Goal: Transaction & Acquisition: Obtain resource

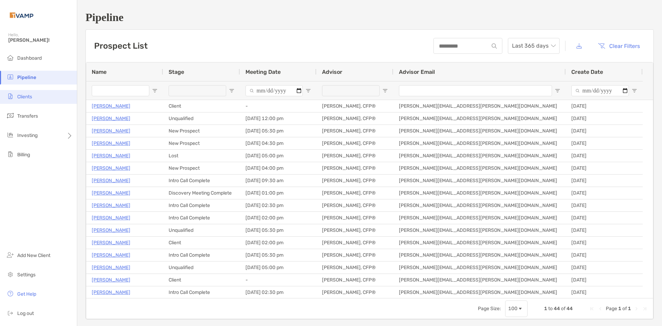
click at [21, 99] on span "Clients" at bounding box center [24, 97] width 15 height 6
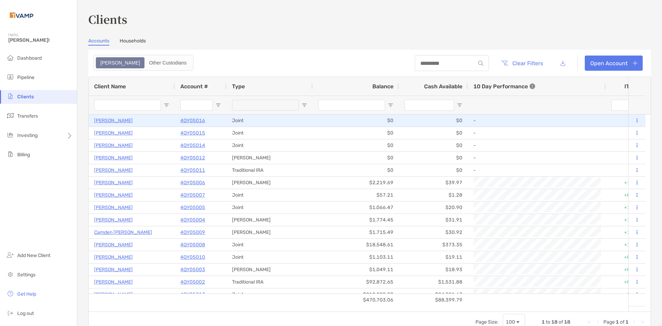
click at [637, 120] on icon at bounding box center [637, 120] width 1 height 4
click at [193, 122] on p "4QY05016" at bounding box center [192, 120] width 25 height 9
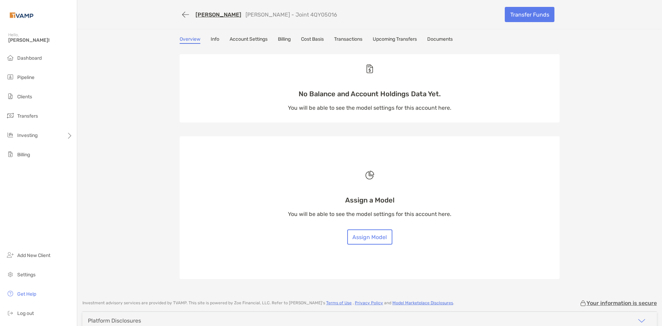
click at [216, 41] on link "Info" at bounding box center [215, 40] width 9 height 8
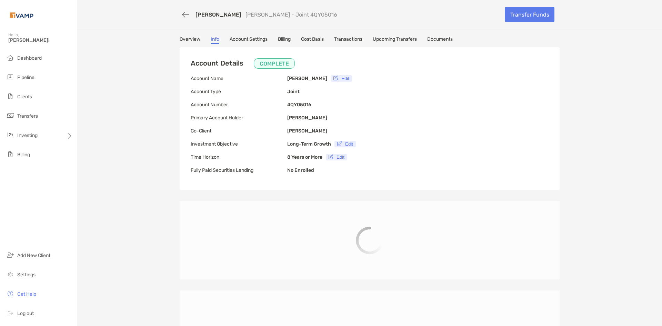
type input "**********"
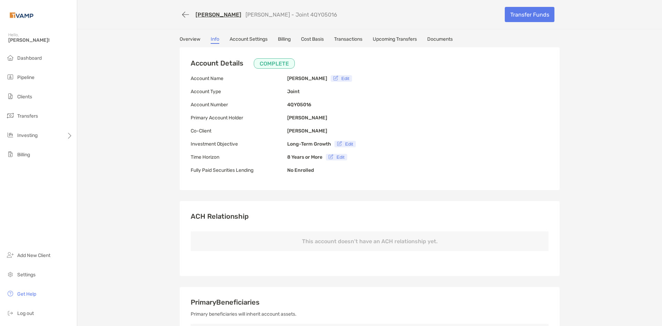
click at [312, 245] on p "This account doesn’t have an ACH relationship yet." at bounding box center [370, 241] width 358 height 20
click at [313, 242] on p "This account doesn’t have an ACH relationship yet." at bounding box center [370, 241] width 358 height 20
click at [236, 40] on link "Account Settings" at bounding box center [249, 40] width 38 height 8
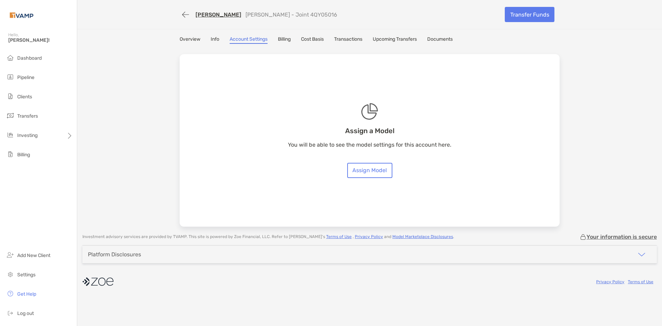
click at [343, 39] on link "Transactions" at bounding box center [348, 40] width 28 height 8
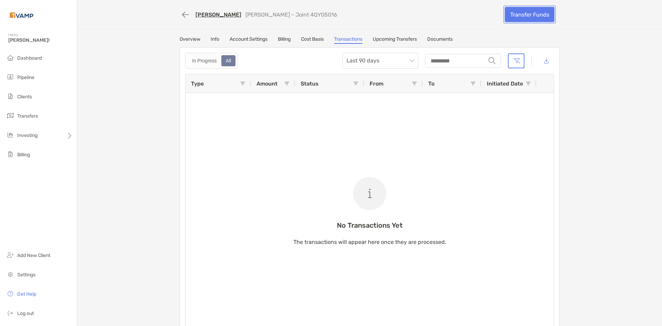
click at [523, 13] on link "Transfer Funds" at bounding box center [530, 14] width 50 height 15
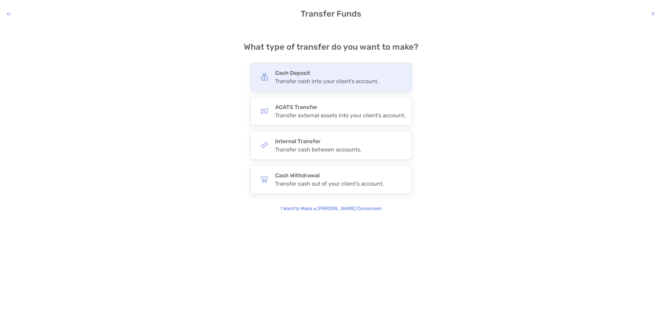
click at [328, 82] on div "Transfer cash into your client's account." at bounding box center [326, 81] width 103 height 7
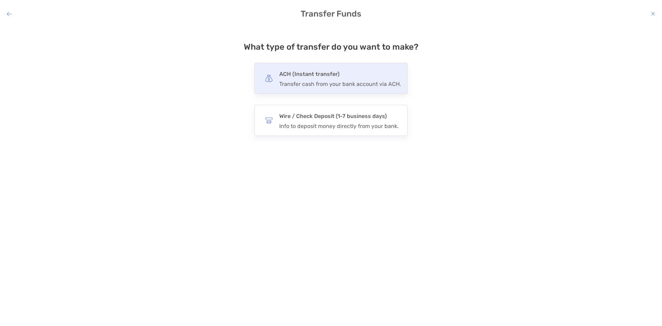
click at [328, 86] on div "Transfer cash from your bank account via ACH." at bounding box center [340, 84] width 122 height 7
click at [0, 0] on input "***" at bounding box center [0, 0] width 0 height 0
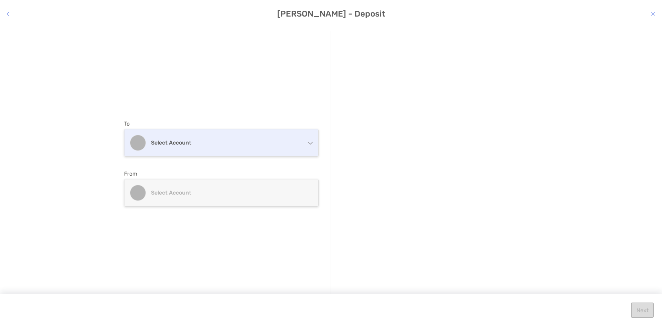
click at [206, 141] on h4 "Select account" at bounding box center [225, 142] width 149 height 7
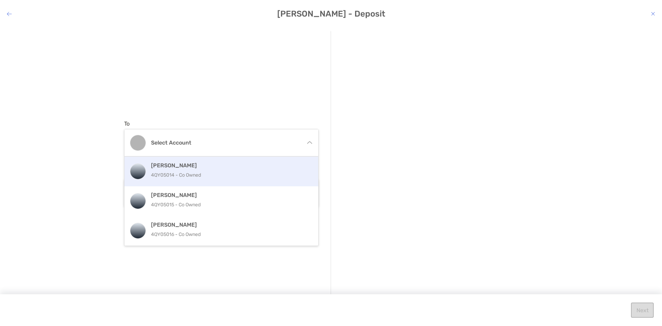
click at [168, 170] on div "[PERSON_NAME] 4QY05014 - Co Owned" at bounding box center [229, 171] width 156 height 19
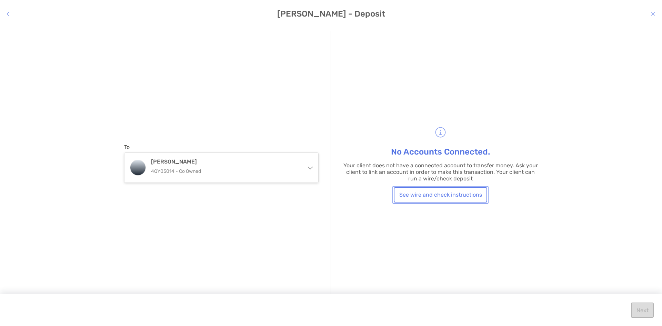
click at [453, 197] on button "See wire and check instructions" at bounding box center [440, 194] width 93 height 15
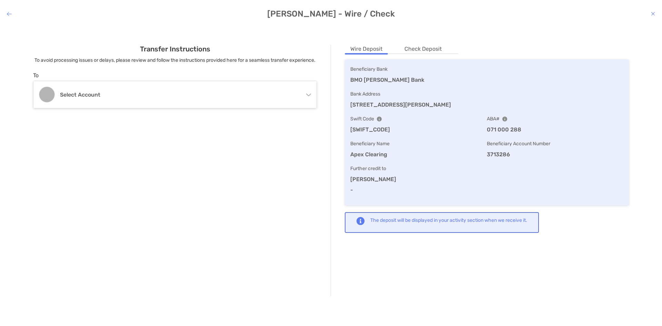
click at [415, 47] on li "Check Deposit" at bounding box center [423, 49] width 48 height 9
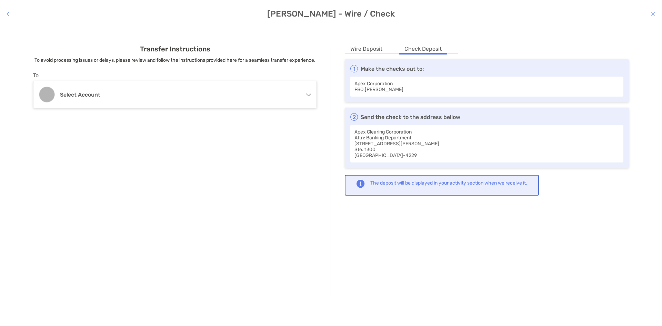
click at [369, 46] on li "Wire Deposit" at bounding box center [366, 49] width 43 height 9
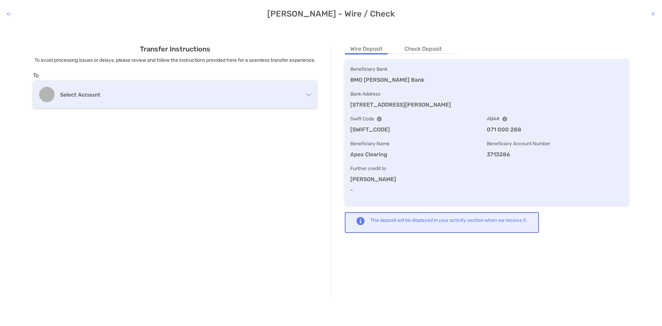
click at [141, 98] on div "Select account" at bounding box center [174, 94] width 283 height 27
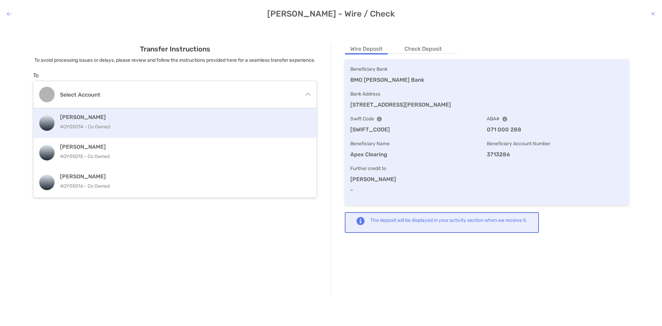
click at [113, 131] on p "4QY05014 - Co Owned" at bounding box center [175, 126] width 231 height 9
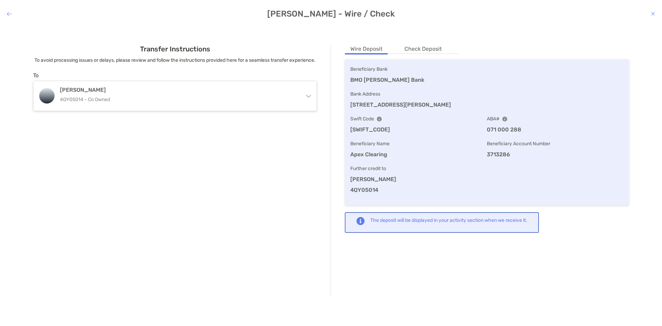
click at [360, 224] on img "modal" at bounding box center [361, 221] width 8 height 8
click at [6, 7] on div "[PERSON_NAME] - Wire / Check Transfer Instructions To avoid processing issues o…" at bounding box center [331, 163] width 662 height 326
click at [11, 14] on icon "modal" at bounding box center [9, 14] width 5 height 6
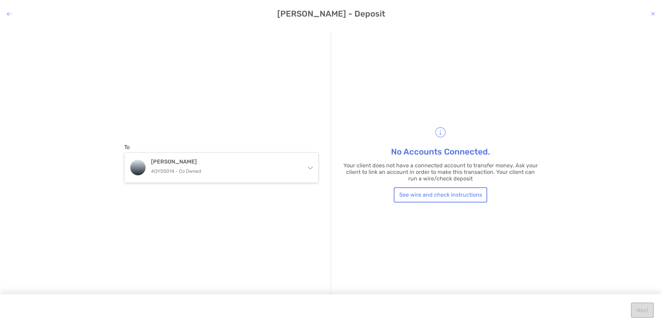
click at [10, 16] on icon "modal" at bounding box center [9, 14] width 5 height 6
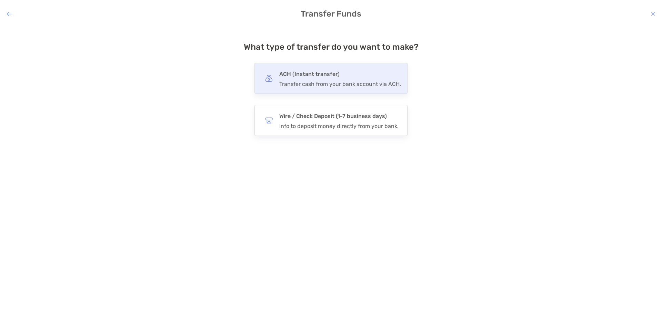
click at [329, 86] on div "Transfer cash from your bank account via ACH." at bounding box center [340, 84] width 122 height 7
click at [0, 0] on input "***" at bounding box center [0, 0] width 0 height 0
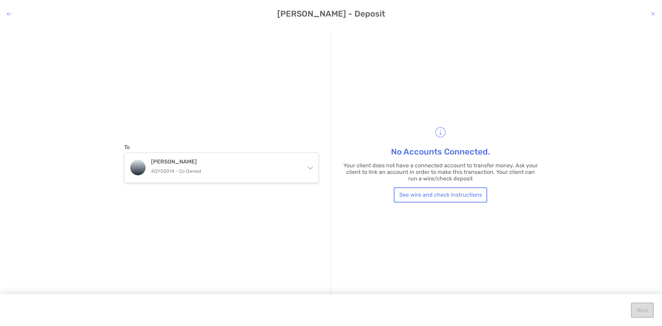
click at [10, 16] on icon "modal" at bounding box center [9, 14] width 5 height 6
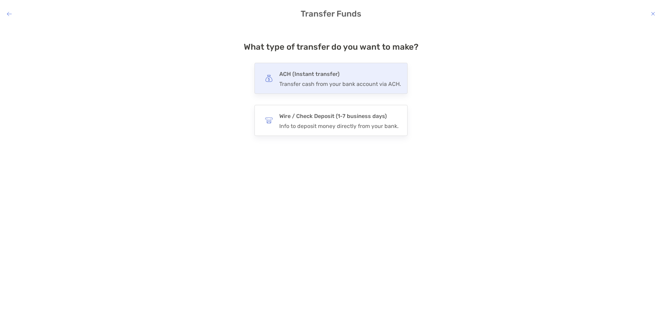
click at [285, 78] on h4 "ACH (Instant transfer)" at bounding box center [340, 74] width 122 height 10
click at [0, 0] on input "***" at bounding box center [0, 0] width 0 height 0
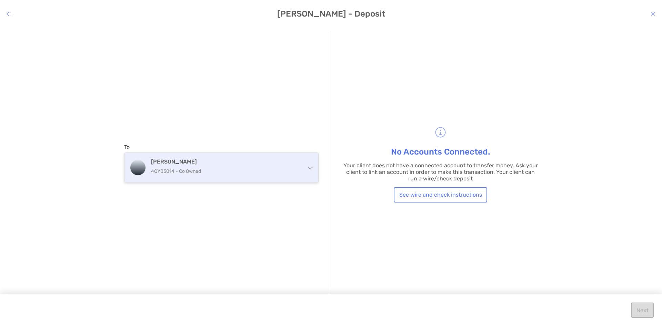
click at [270, 171] on p "4QY05014 - Co Owned" at bounding box center [225, 171] width 149 height 9
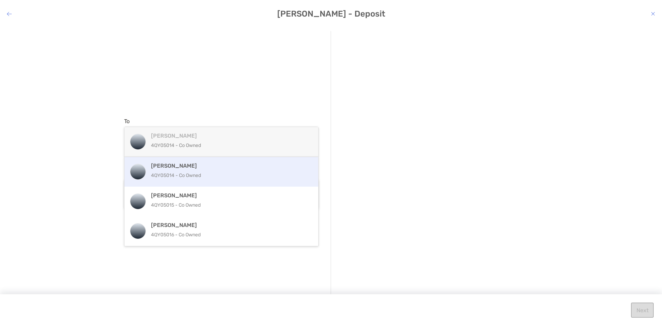
click at [233, 178] on p "4QY05014 - Co Owned" at bounding box center [229, 175] width 156 height 9
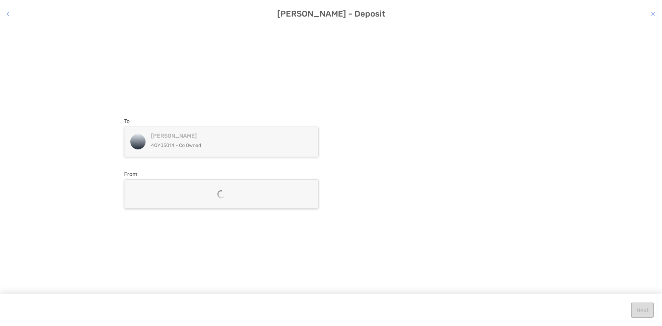
click at [222, 193] on div "modal" at bounding box center [221, 194] width 8 height 8
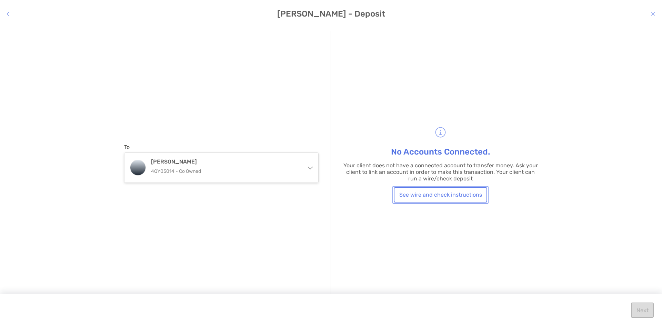
click at [426, 192] on button "See wire and check instructions" at bounding box center [440, 194] width 93 height 15
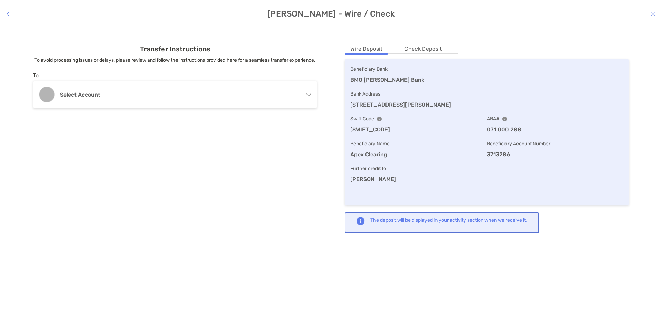
click at [423, 40] on div "Transfer Instructions To avoid processing issues or delays, please review and f…" at bounding box center [331, 170] width 651 height 279
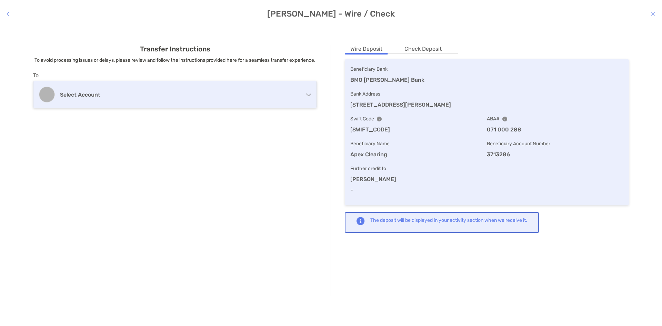
click at [225, 94] on div "Select account" at bounding box center [174, 94] width 283 height 27
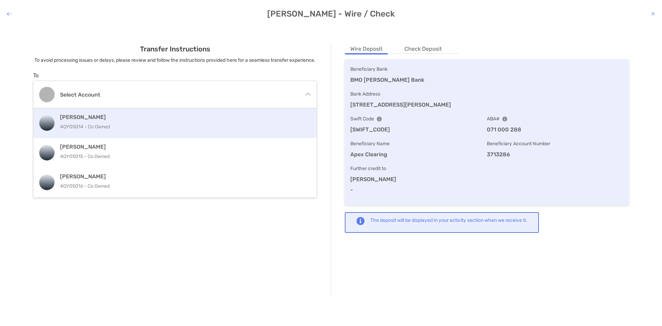
click at [130, 131] on div "[PERSON_NAME] 4QY05014 - Co Owned" at bounding box center [175, 123] width 231 height 19
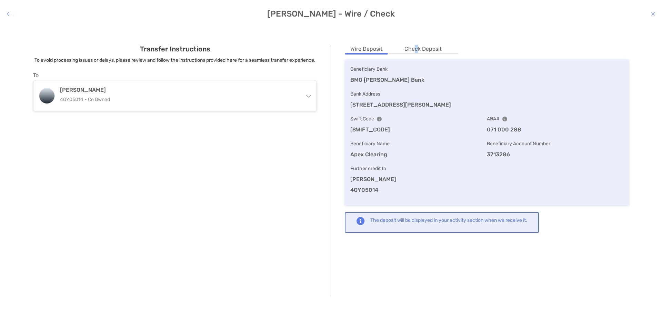
click at [416, 49] on li "Check Deposit" at bounding box center [423, 49] width 48 height 9
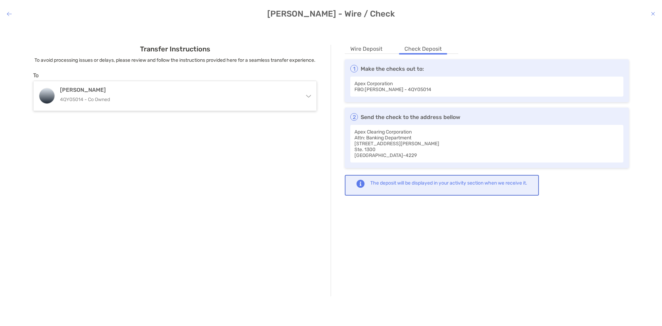
click at [401, 108] on div "2 Send the check to the address bellow Apex Clearing Corporation Attn: Banking …" at bounding box center [487, 138] width 284 height 60
click at [394, 141] on div "Apex Clearing Corporation Attn: Banking Department [STREET_ADDRESS][PERSON_NAME]" at bounding box center [486, 144] width 273 height 38
click at [392, 163] on div "2 Send the check to the address bellow Apex Clearing Corporation Attn: Banking …" at bounding box center [487, 138] width 284 height 60
click at [389, 152] on div "Apex Clearing Corporation Attn: Banking Department [STREET_ADDRESS][PERSON_NAME]" at bounding box center [486, 144] width 273 height 38
click at [432, 185] on div "The deposit will be displayed in your activity section when we receive it." at bounding box center [448, 183] width 157 height 7
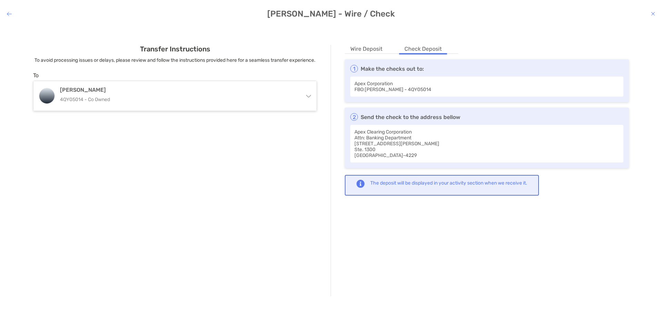
click at [10, 13] on icon "modal" at bounding box center [9, 14] width 5 height 6
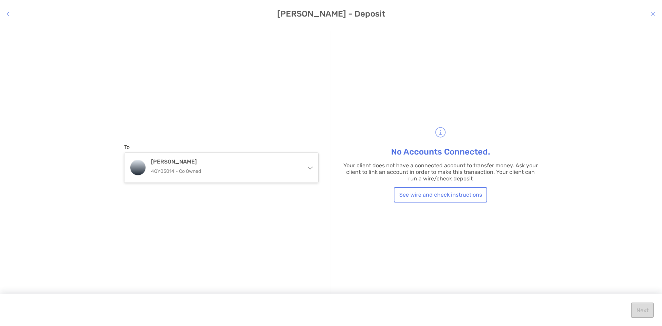
click at [10, 13] on icon "modal" at bounding box center [9, 14] width 5 height 6
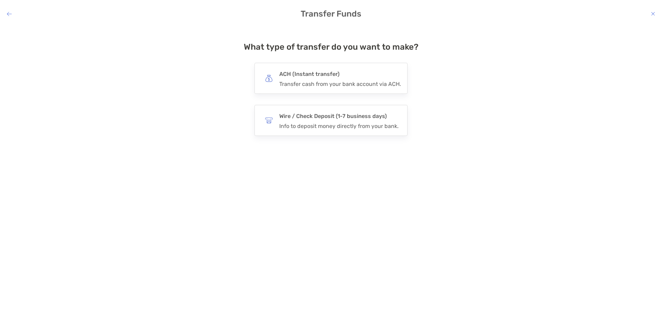
click at [10, 13] on icon "modal" at bounding box center [9, 14] width 5 height 6
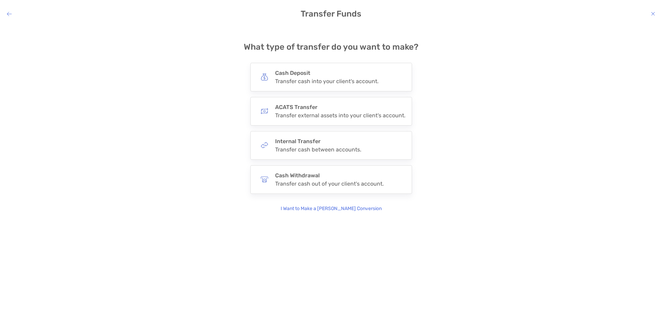
click at [10, 13] on icon "modal" at bounding box center [9, 14] width 5 height 6
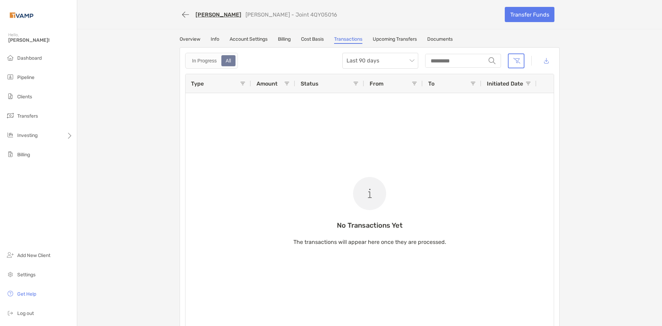
click at [402, 36] on link "Upcoming Transfers" at bounding box center [395, 40] width 44 height 8
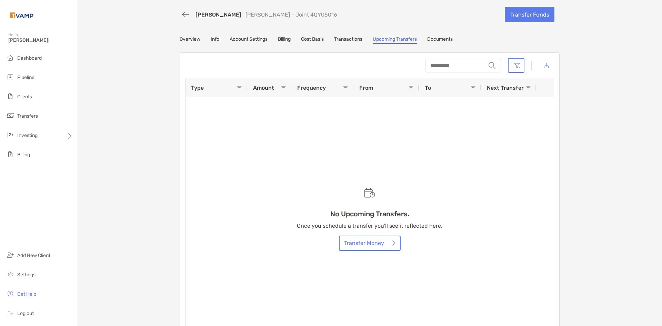
click at [430, 42] on link "Documents" at bounding box center [440, 40] width 26 height 8
click at [450, 39] on link "Documents" at bounding box center [440, 40] width 26 height 8
click at [444, 39] on link "Documents" at bounding box center [440, 40] width 26 height 8
click at [447, 42] on link "Documents" at bounding box center [440, 40] width 26 height 8
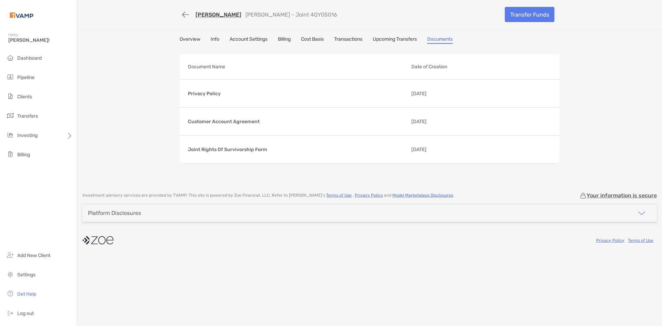
click at [197, 38] on link "Overview" at bounding box center [190, 40] width 21 height 8
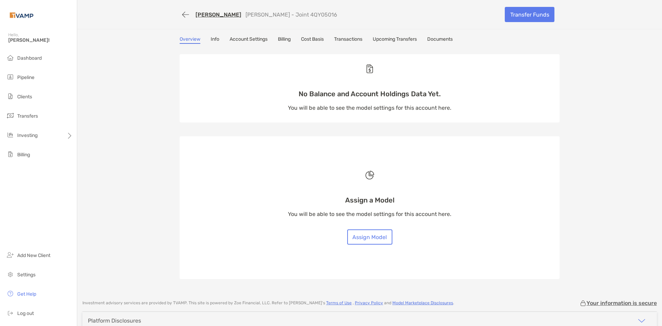
click at [211, 41] on link "Info" at bounding box center [215, 40] width 9 height 8
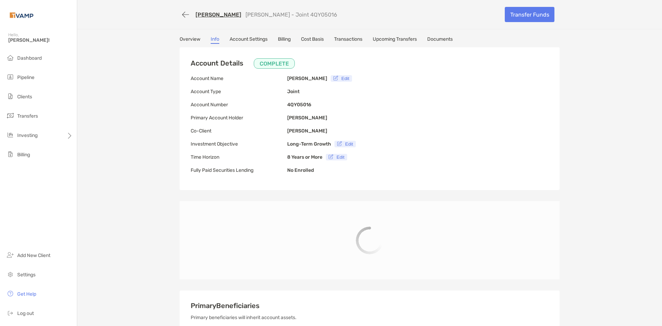
type input "**********"
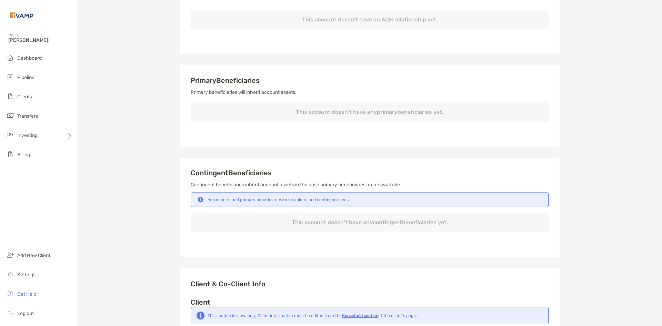
scroll to position [241, 0]
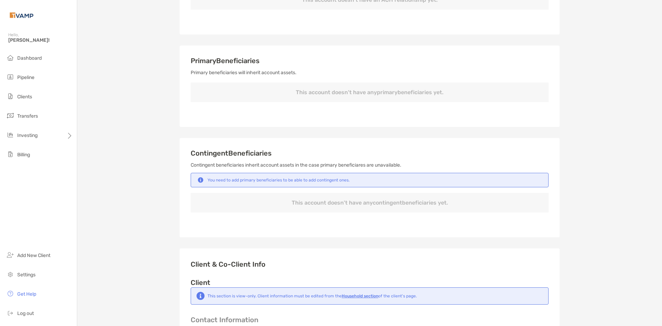
click at [221, 66] on div "Primary Beneficiaries Primary beneficiaries will inherit account assets. This a…" at bounding box center [370, 82] width 358 height 51
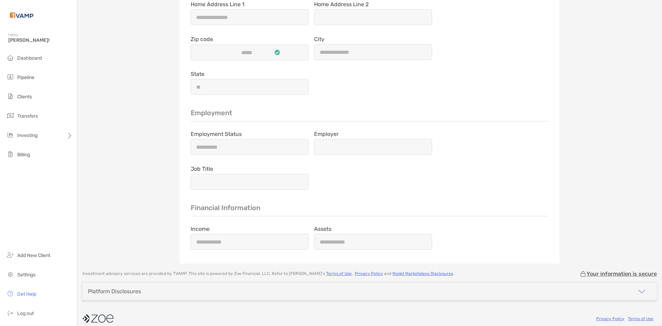
scroll to position [1128, 0]
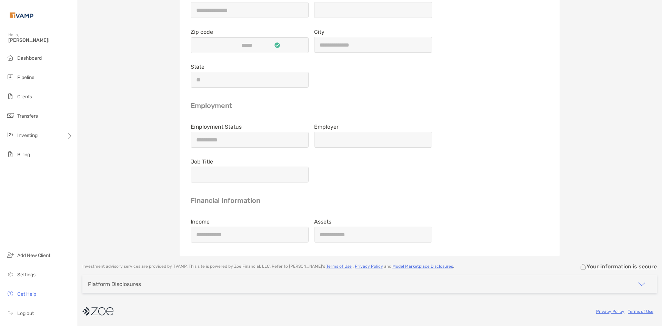
click at [381, 282] on div "Platform Disclosures" at bounding box center [369, 284] width 575 height 18
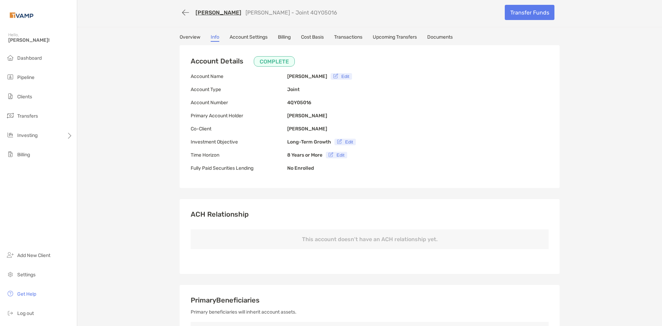
scroll to position [0, 0]
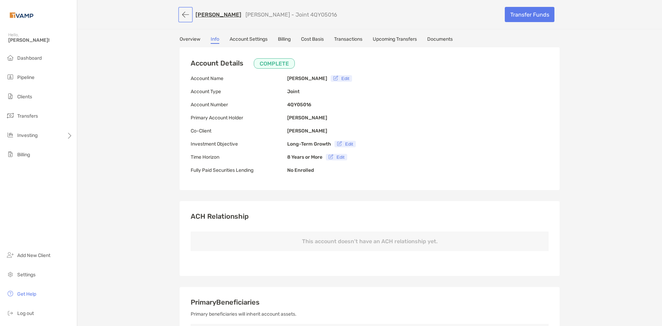
click at [183, 10] on button "button" at bounding box center [186, 14] width 12 height 13
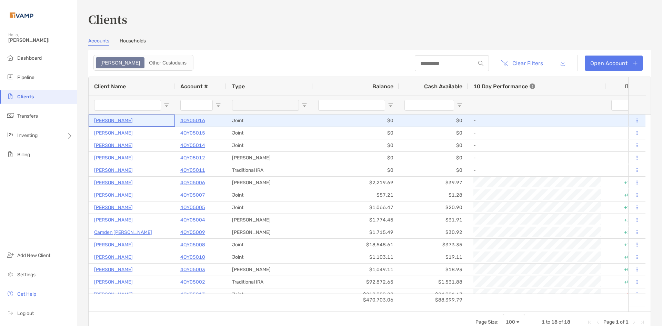
click at [107, 117] on p "[PERSON_NAME]" at bounding box center [113, 120] width 39 height 9
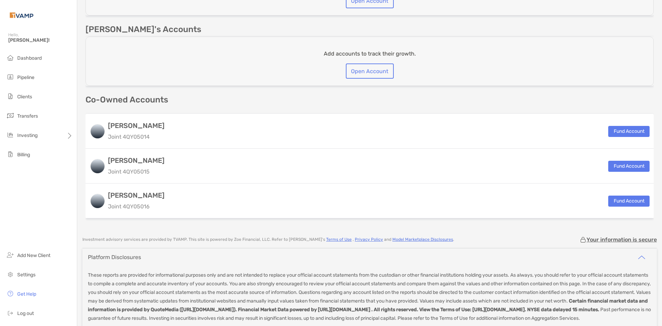
scroll to position [379, 0]
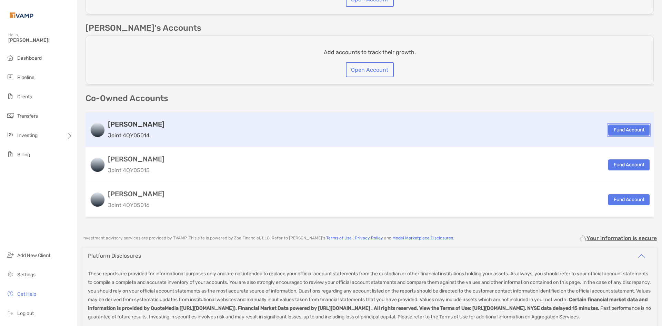
click at [624, 129] on button "Fund Account" at bounding box center [628, 129] width 41 height 11
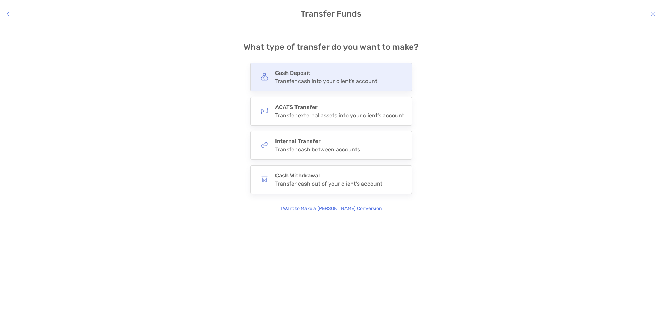
click at [326, 77] on div "Cash Deposit Transfer cash into your client's account." at bounding box center [326, 77] width 103 height 15
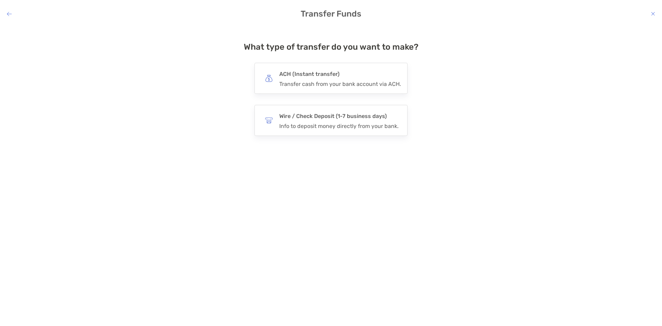
click at [326, 77] on h4 "ACH (Instant transfer)" at bounding box center [340, 74] width 122 height 10
click at [0, 0] on input "***" at bounding box center [0, 0] width 0 height 0
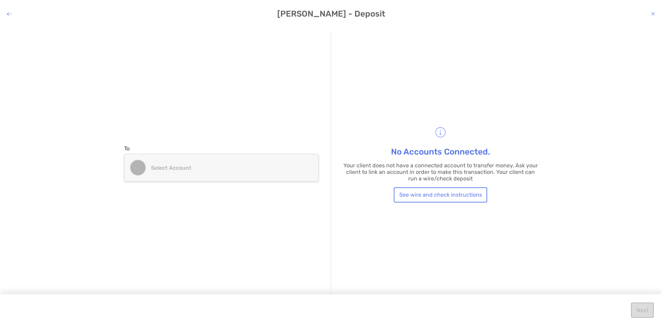
click at [222, 177] on div "Select account" at bounding box center [221, 167] width 194 height 27
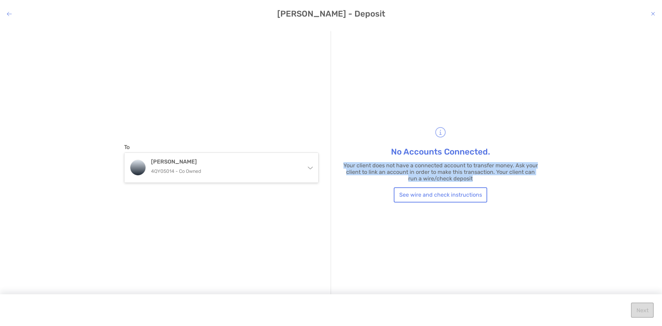
drag, startPoint x: 476, startPoint y: 176, endPoint x: 358, endPoint y: 168, distance: 117.9
click at [345, 166] on p "Your client does not have a connected account to transfer money. Ask your clien…" at bounding box center [440, 172] width 195 height 20
copy p "Your client does not have a connected account to transfer money. Ask your clien…"
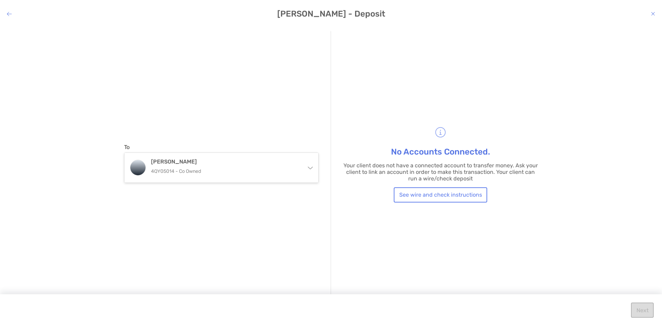
click at [13, 14] on h4 "[PERSON_NAME] - Deposit" at bounding box center [331, 14] width 662 height 10
click at [652, 13] on icon "modal" at bounding box center [653, 14] width 4 height 6
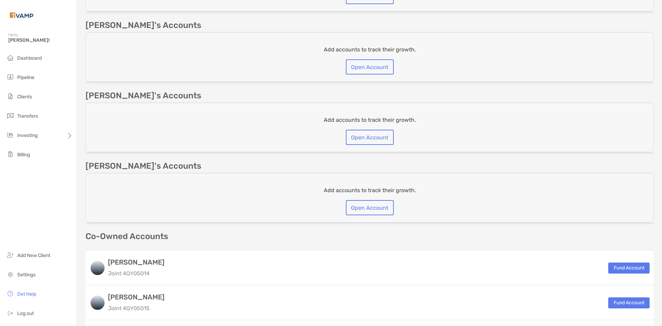
scroll to position [379, 0]
